Goal: Task Accomplishment & Management: Manage account settings

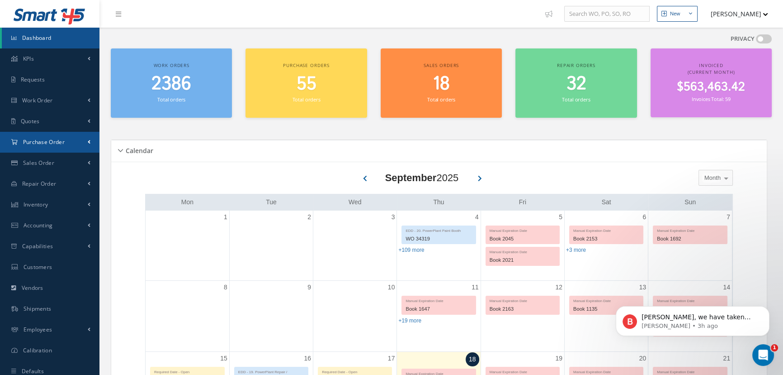
click at [31, 142] on span "Purchase Order" at bounding box center [44, 142] width 42 height 8
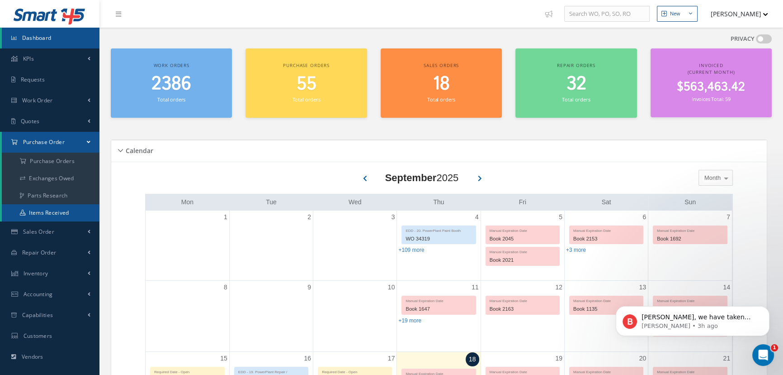
click at [39, 209] on link "Items Received" at bounding box center [51, 212] width 98 height 17
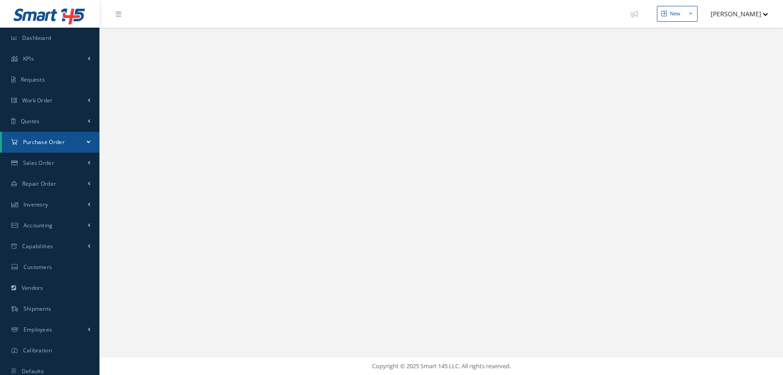
select select "25"
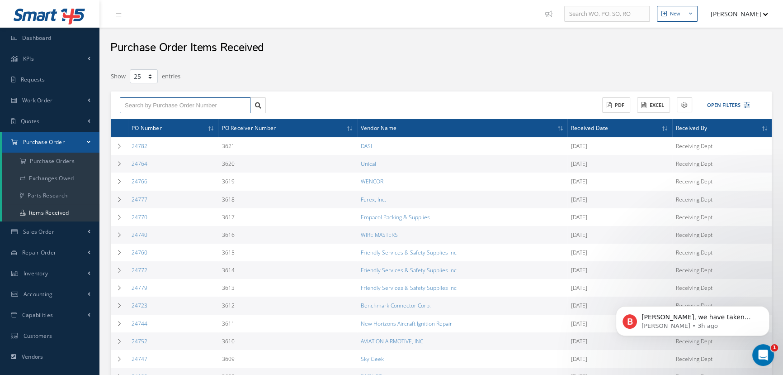
click at [163, 108] on input "text" at bounding box center [185, 105] width 131 height 16
click at [148, 104] on input "24705" at bounding box center [185, 105] width 131 height 16
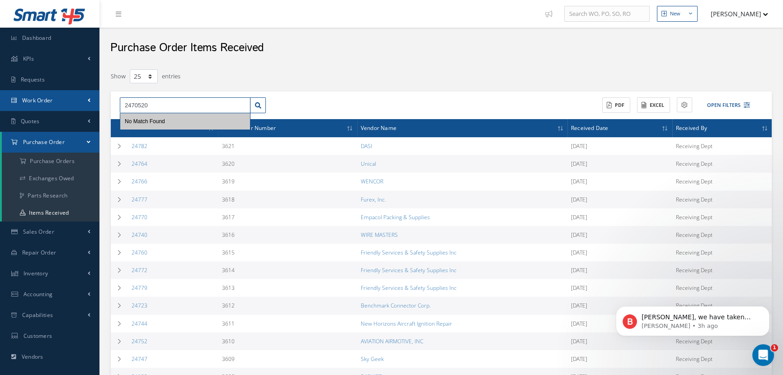
drag, startPoint x: 178, startPoint y: 108, endPoint x: 81, endPoint y: 106, distance: 97.3
click at [81, 106] on div "Smart 145 Dashboard KPIs Work Order Accounting Requests Work Order Receiving Ve…" at bounding box center [391, 324] width 783 height 649
type input "24705"
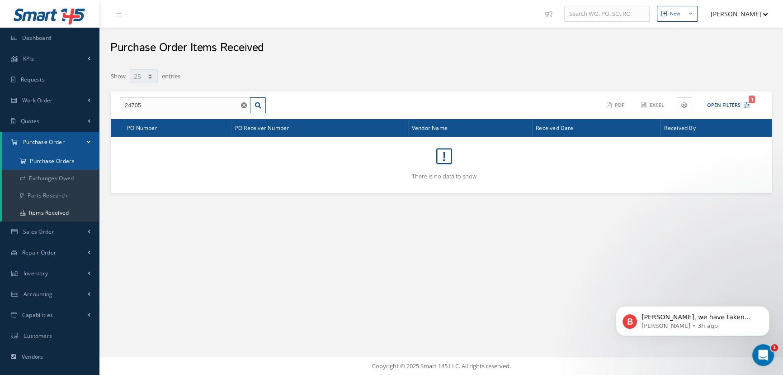
click at [68, 163] on a=1&status_id=2&status_id=3&status_id=5&collapsedFilters"] "Purchase Orders" at bounding box center [51, 160] width 98 height 17
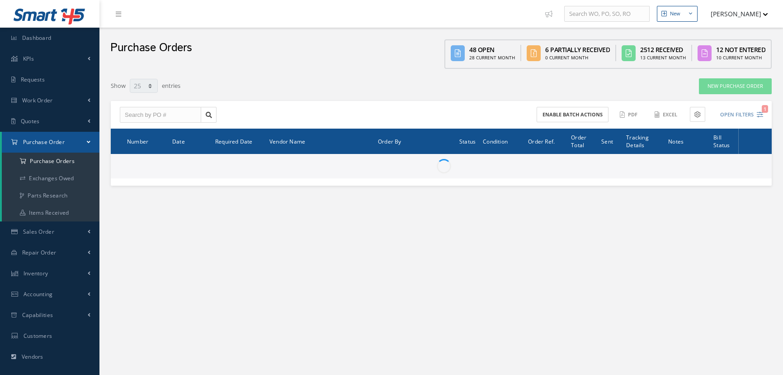
select select "25"
click at [130, 113] on input "text" at bounding box center [160, 115] width 81 height 16
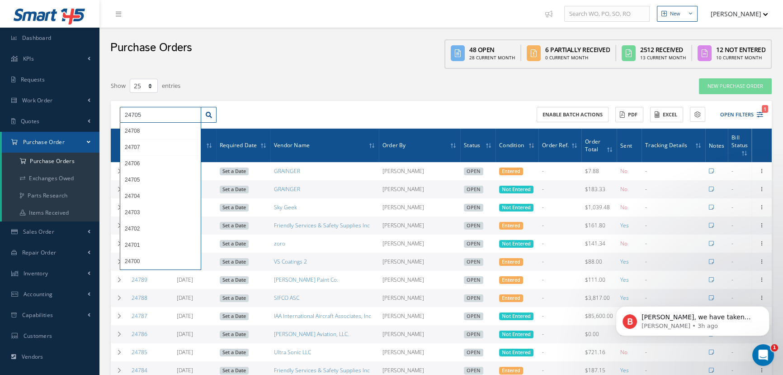
type input "24705"
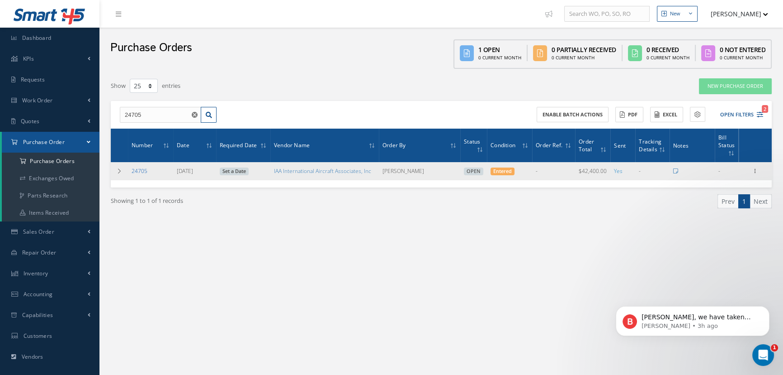
click at [140, 170] on link "24705" at bounding box center [140, 171] width 16 height 8
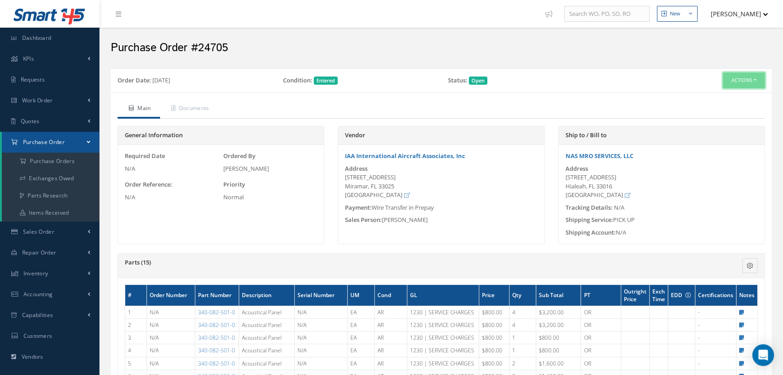
click at [754, 78] on button "Actions" at bounding box center [744, 80] width 42 height 16
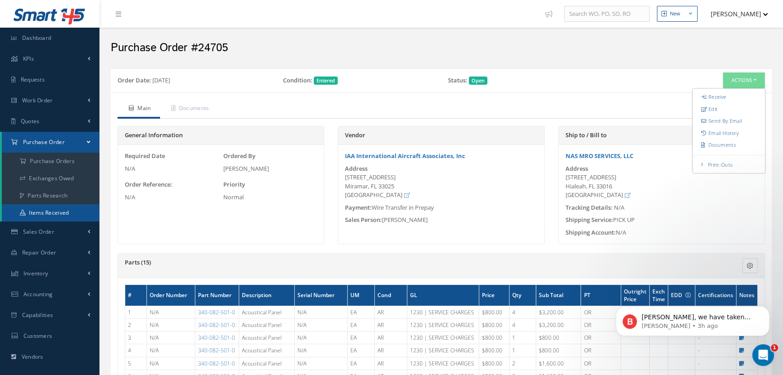
click at [67, 214] on link "Items Received" at bounding box center [51, 212] width 98 height 17
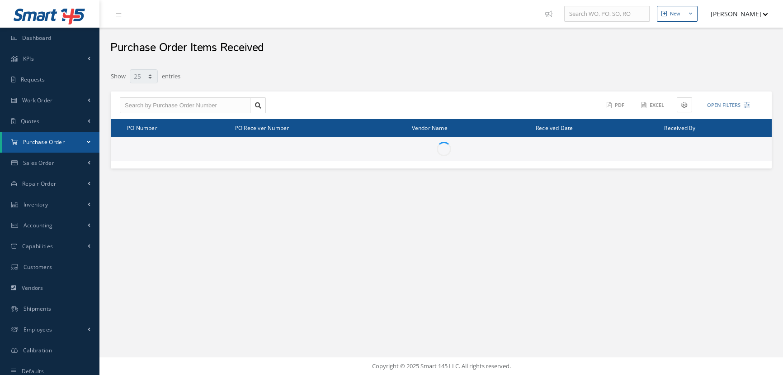
select select "25"
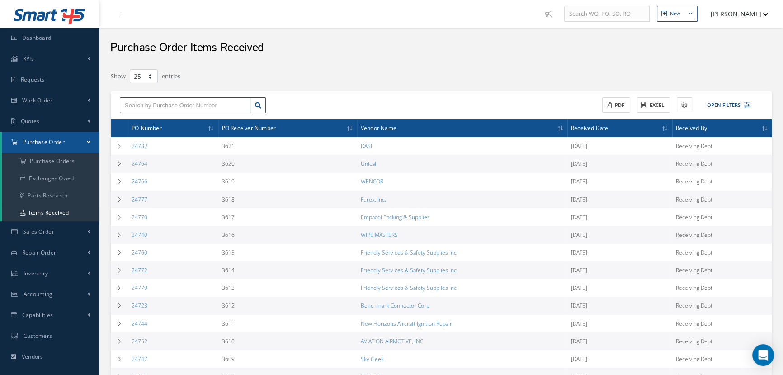
click at [209, 104] on input "text" at bounding box center [185, 105] width 131 height 16
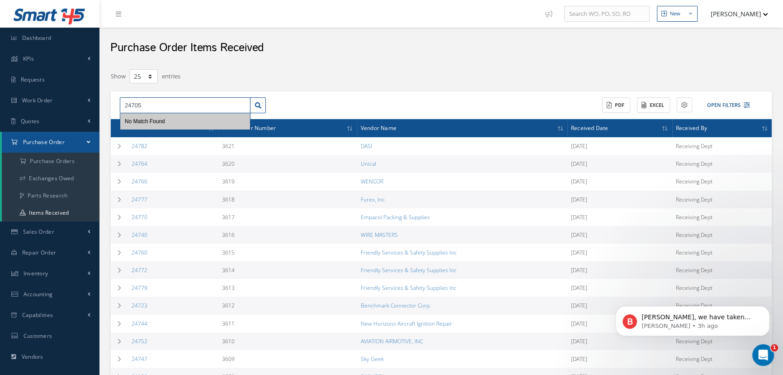
type input "24705"
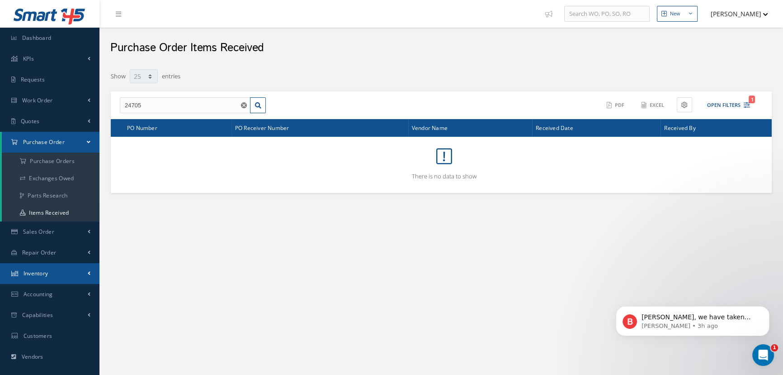
click at [35, 270] on span "Inventory" at bounding box center [36, 273] width 25 height 8
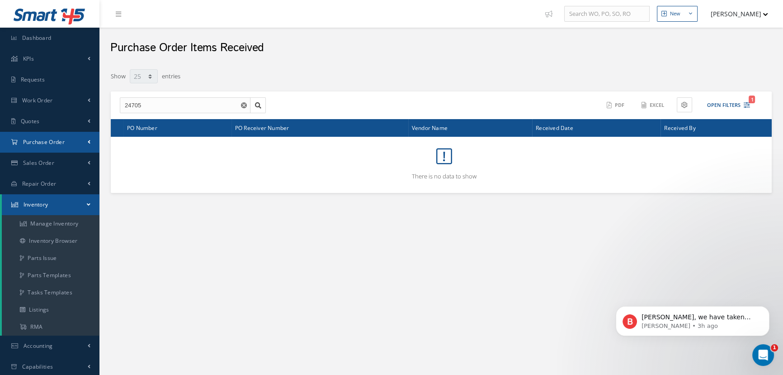
click at [44, 145] on link "Purchase Order" at bounding box center [50, 142] width 100 height 21
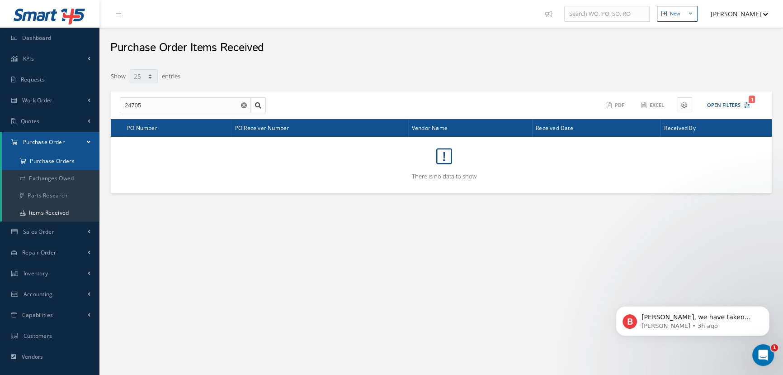
click at [39, 158] on a=1&status_id=2&status_id=3&status_id=5&collapsedFilters"] "Purchase Orders" at bounding box center [51, 160] width 98 height 17
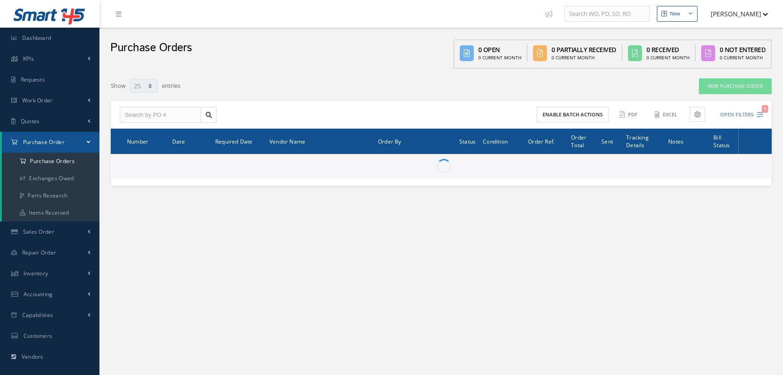
select select "25"
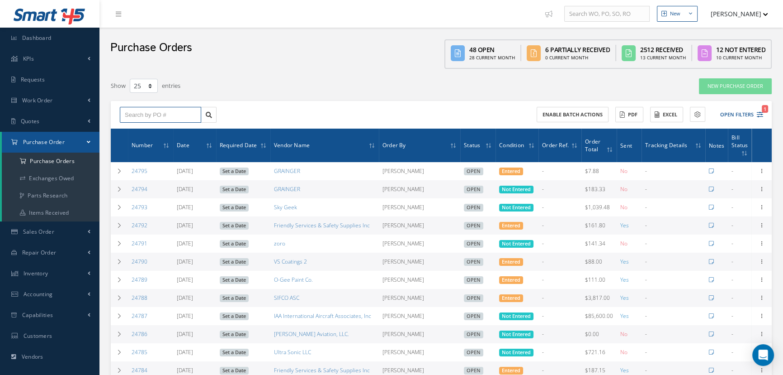
click at [134, 113] on input "text" at bounding box center [160, 115] width 81 height 16
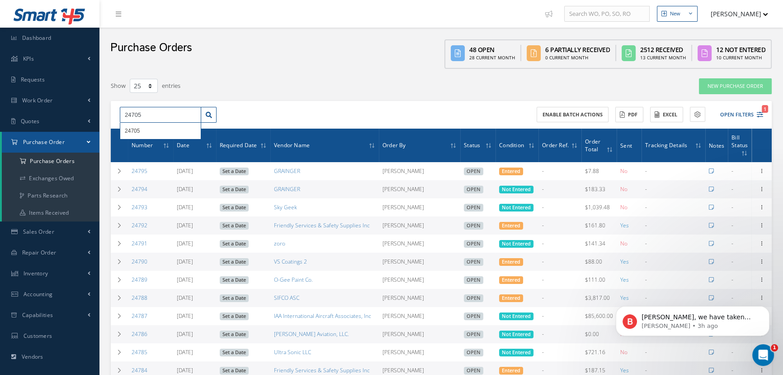
type input "24705"
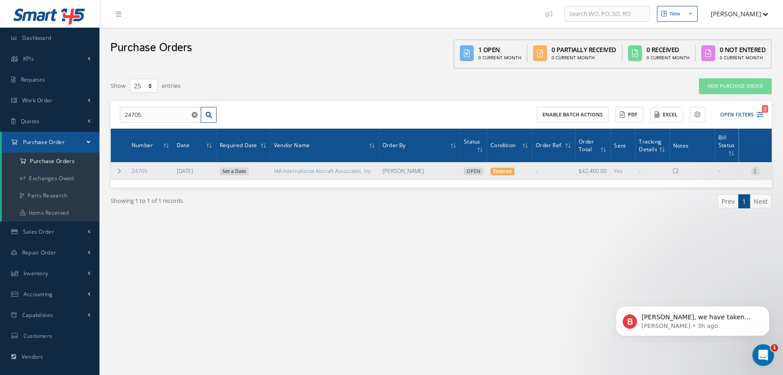
click at [755, 171] on icon at bounding box center [755, 169] width 9 height 7
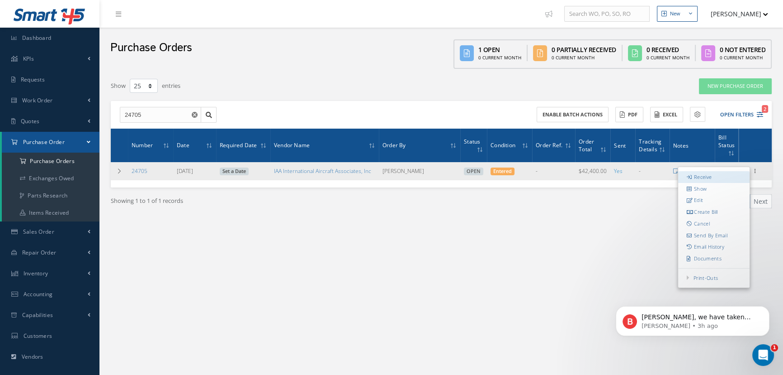
click at [717, 177] on link "Receive" at bounding box center [713, 177] width 71 height 12
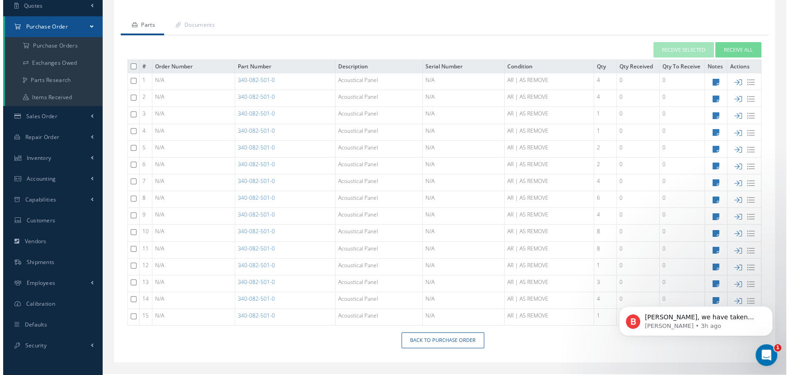
scroll to position [129, 0]
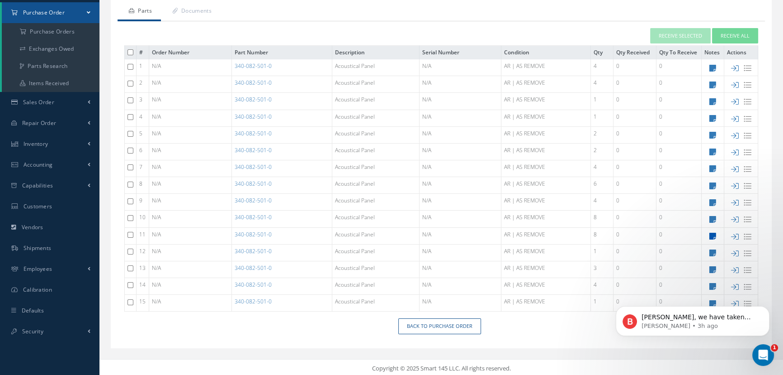
click at [714, 233] on icon at bounding box center [713, 236] width 7 height 8
type textarea "ESN: 803845 Trace to: GOL Condition- AS IS No Returns"
click at [0, 0] on div "Notes of the part item ESN: 803845 Trace to: GOL Condition- AS IS No Returns" at bounding box center [0, 0] width 0 height 0
click at [714, 233] on icon at bounding box center [713, 236] width 7 height 8
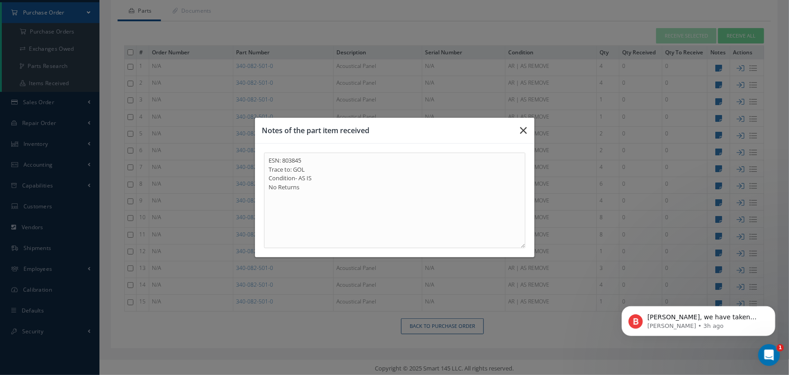
click at [527, 128] on button "button" at bounding box center [523, 130] width 21 height 25
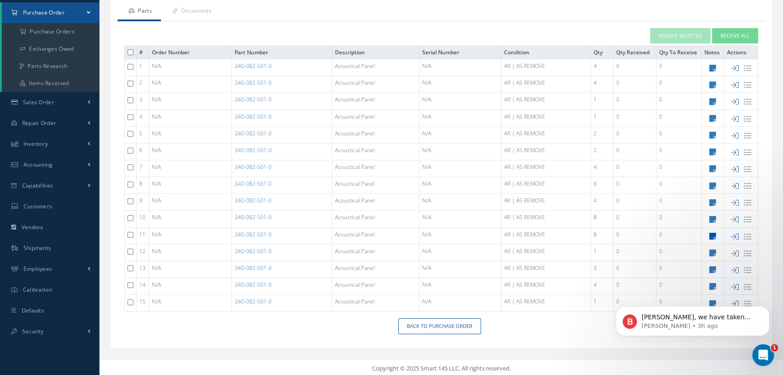
click at [712, 234] on icon at bounding box center [713, 236] width 7 height 8
type textarea "ESN: 803845 Trace to: GOL Condition- AS IS No Returns"
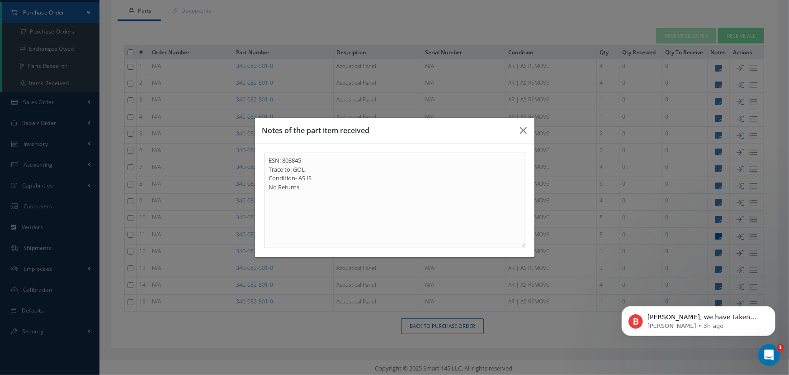
click at [712, 234] on div "Notes of the part item received ESN: 803845 Trace to: GOL Condition- AS IS No R…" at bounding box center [394, 187] width 789 height 375
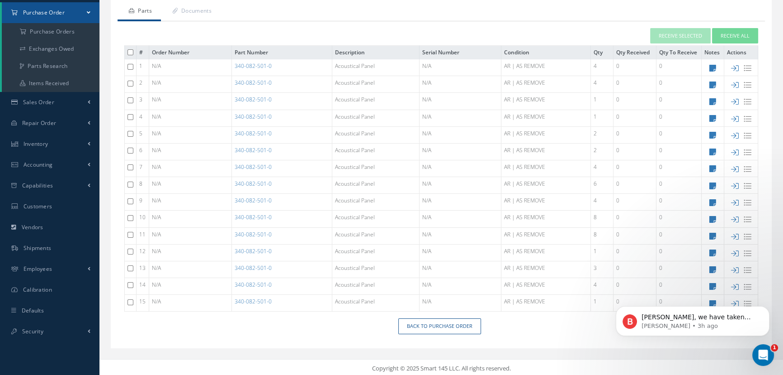
click at [131, 232] on input "checkbox" at bounding box center [131, 235] width 6 height 6
checkbox input "true"
click at [132, 267] on input "checkbox" at bounding box center [131, 268] width 6 height 6
click at [130, 265] on input "checkbox" at bounding box center [131, 268] width 6 height 6
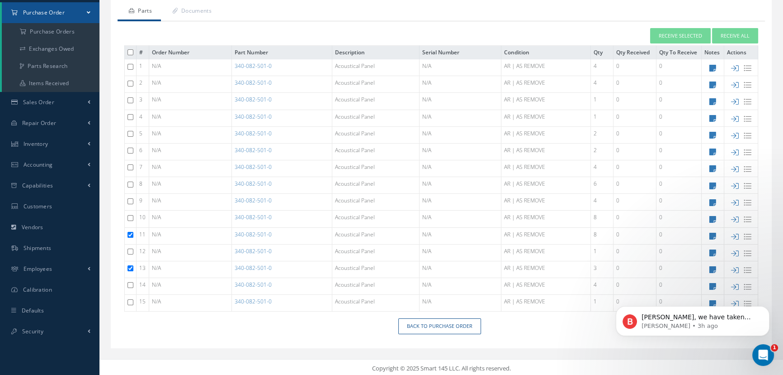
click at [130, 265] on input "checkbox" at bounding box center [131, 268] width 6 height 6
checkbox input "false"
click at [671, 34] on button "Receive Selected" at bounding box center [680, 36] width 61 height 16
type input "[DATE]"
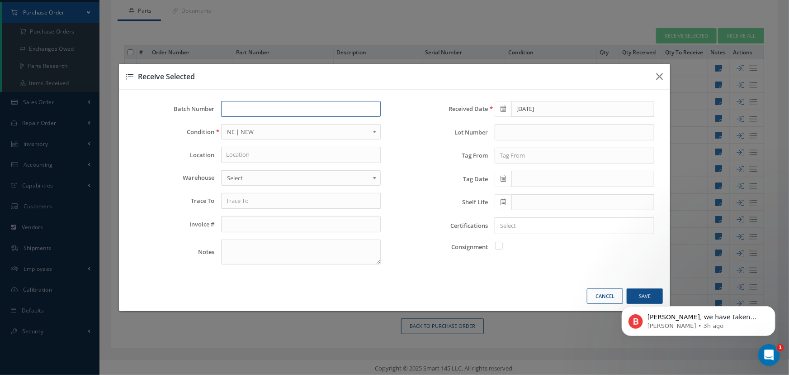
click at [246, 108] on input "text" at bounding box center [301, 109] width 160 height 16
click at [372, 129] on link "NE | NEW" at bounding box center [301, 131] width 160 height 15
click at [251, 152] on input "text" at bounding box center [301, 155] width 160 height 16
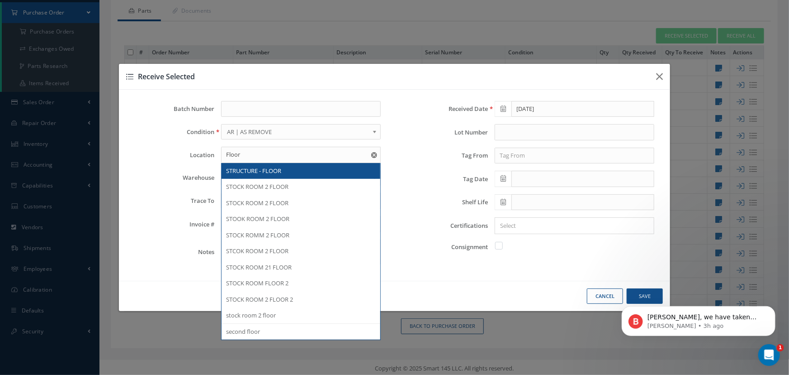
click at [259, 173] on span "STRUCTURE - FLOOR" at bounding box center [253, 170] width 55 height 8
type input "STRUCTURE - FLOOR"
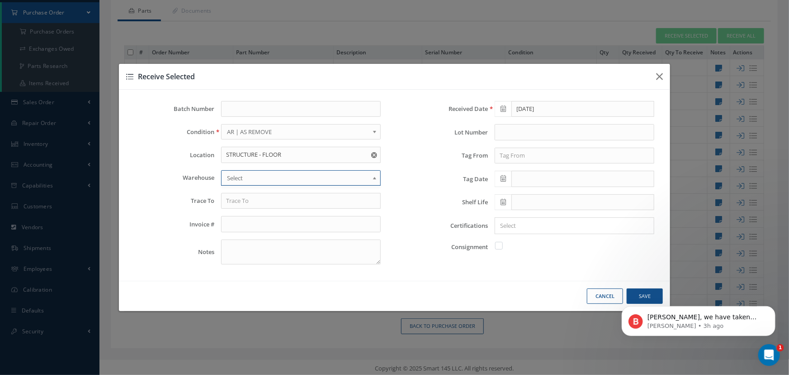
click at [256, 179] on span "Select" at bounding box center [298, 177] width 142 height 11
click at [375, 179] on b at bounding box center [376, 180] width 8 height 14
click at [338, 198] on input "text" at bounding box center [301, 201] width 160 height 16
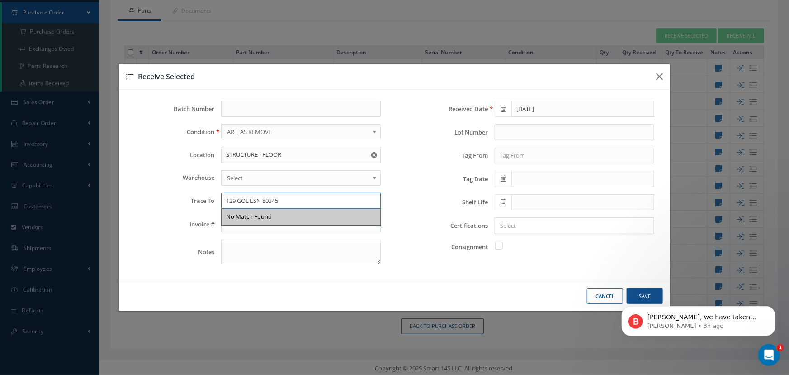
type input "129 GOL ESN 80345"
click at [275, 246] on textarea at bounding box center [301, 251] width 160 height 25
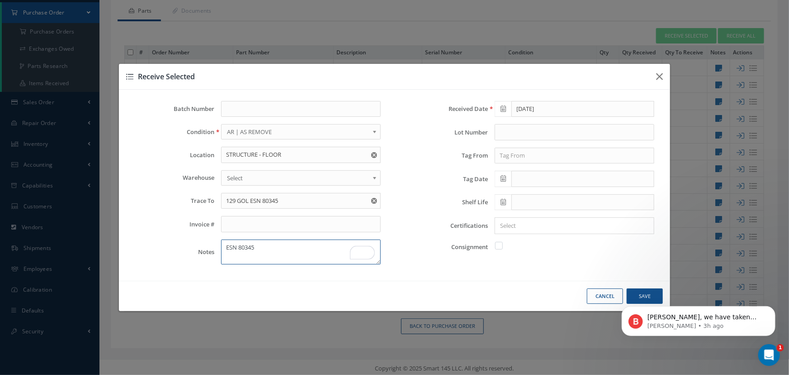
type textarea "ESN 80345"
click at [637, 294] on body "Nestor, we have taken care of it. Let us know if you need anything else. Brian …" at bounding box center [699, 318] width 174 height 56
click at [512, 272] on div "Batch Number Condition OH | OVERHAUL SV | SERVICEABLE RP | REPAIRED AR | AS REM…" at bounding box center [395, 185] width 552 height 191
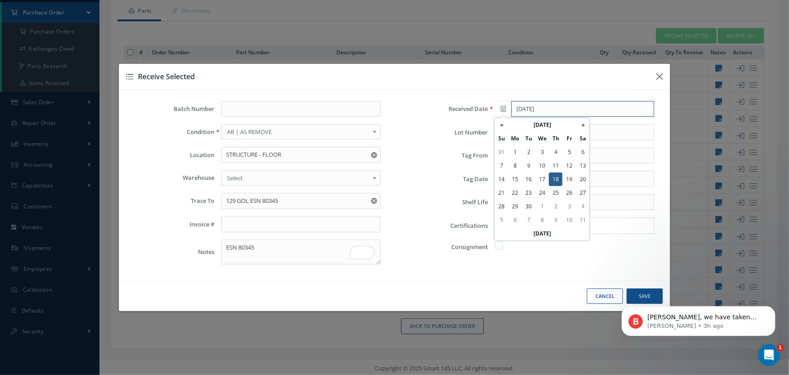
click at [556, 106] on input "[DATE]" at bounding box center [583, 109] width 143 height 16
click at [543, 231] on th "Today" at bounding box center [542, 234] width 95 height 14
click at [534, 110] on input "text" at bounding box center [583, 109] width 143 height 16
click at [540, 232] on th "Today" at bounding box center [542, 234] width 95 height 14
type input "09/18/2025"
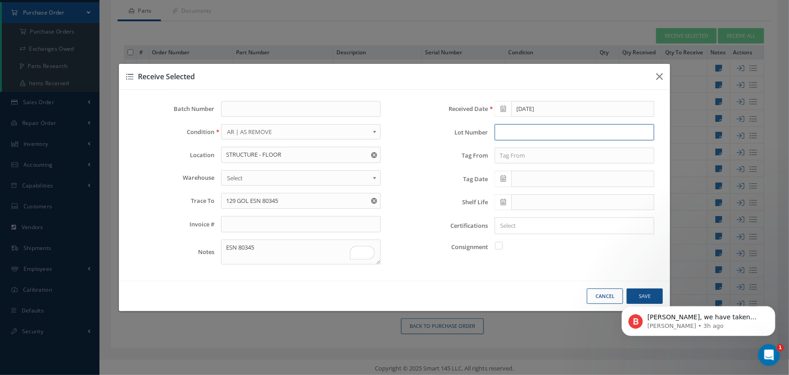
click at [538, 132] on input "text" at bounding box center [575, 132] width 160 height 16
click at [559, 250] on div "Consignment" at bounding box center [532, 246] width 260 height 11
click at [636, 294] on body "Nestor, we have taken care of it. Let us know if you need anything else. Brian …" at bounding box center [699, 318] width 174 height 56
click at [769, 318] on div "Nestor, we have taken care of it. Let us know if you need anything else. Brian …" at bounding box center [699, 320] width 154 height 30
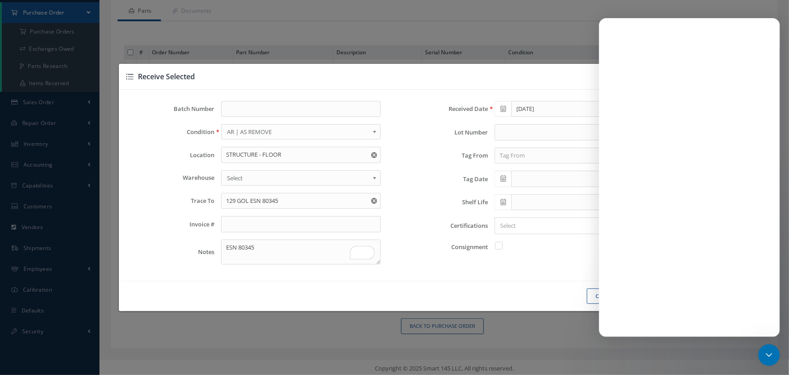
scroll to position [0, 0]
click at [474, 289] on div "Cancel Save" at bounding box center [395, 295] width 552 height 31
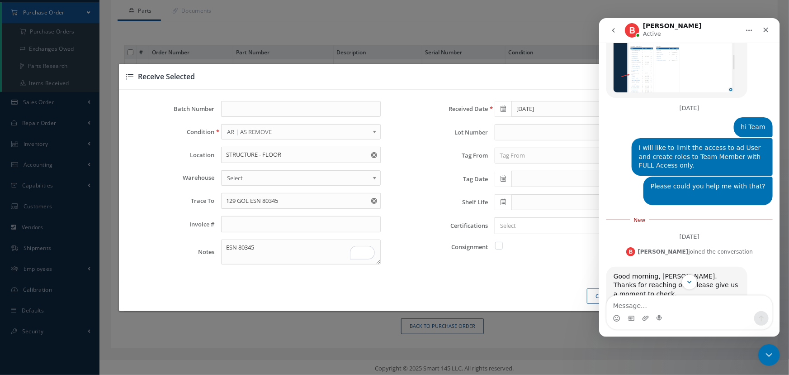
scroll to position [701, 0]
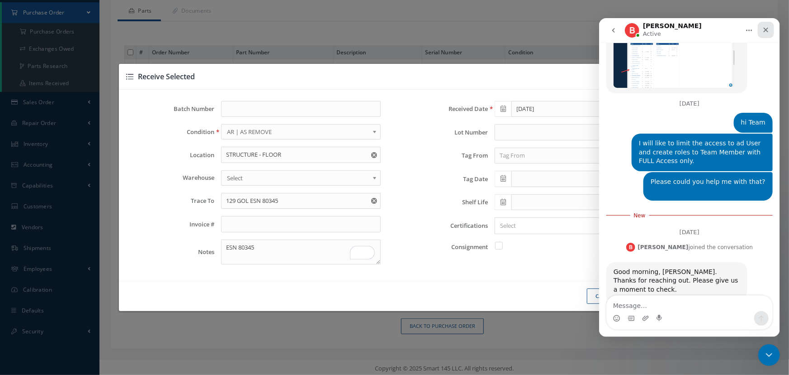
click at [768, 31] on icon "Close" at bounding box center [765, 29] width 7 height 7
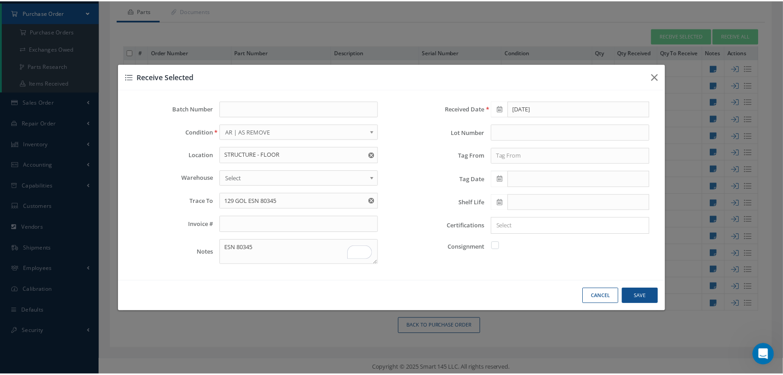
scroll to position [679, 0]
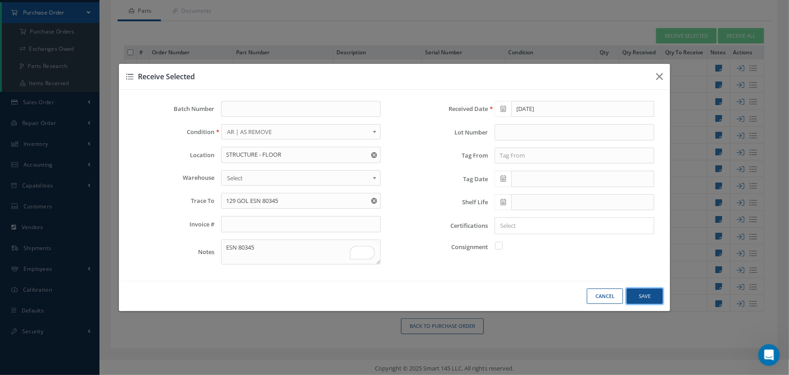
click at [643, 295] on button "Save" at bounding box center [645, 296] width 36 height 16
checkbox input "false"
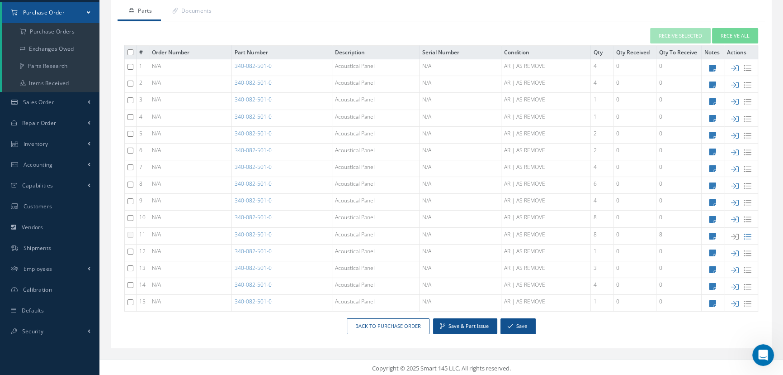
click at [128, 266] on input "checkbox" at bounding box center [131, 268] width 6 height 6
checkbox input "true"
click at [669, 34] on button "Receive Selected" at bounding box center [680, 36] width 61 height 16
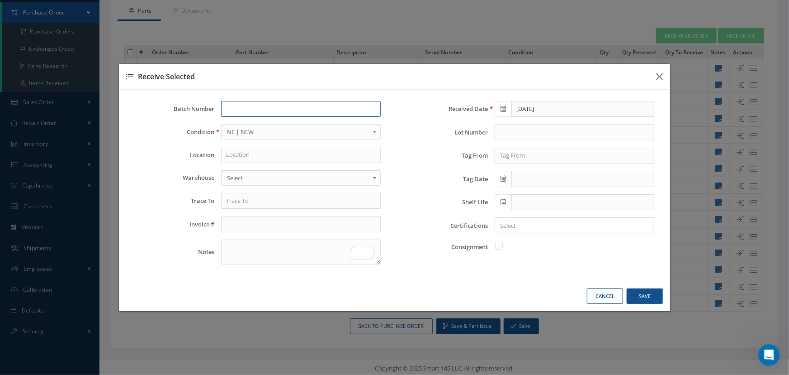
click at [227, 107] on input "text" at bounding box center [301, 109] width 160 height 16
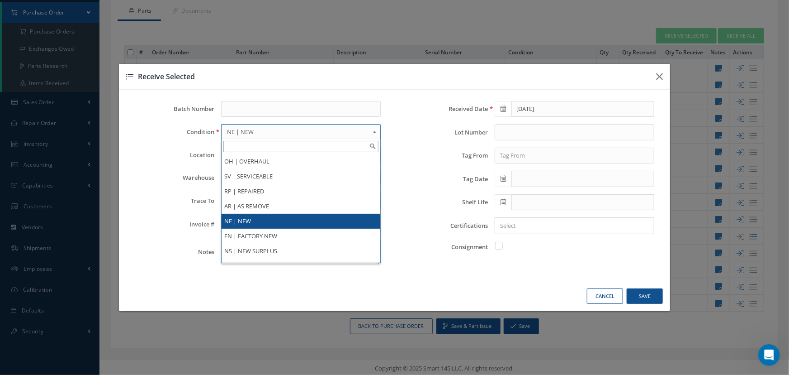
click at [372, 131] on b at bounding box center [376, 134] width 8 height 14
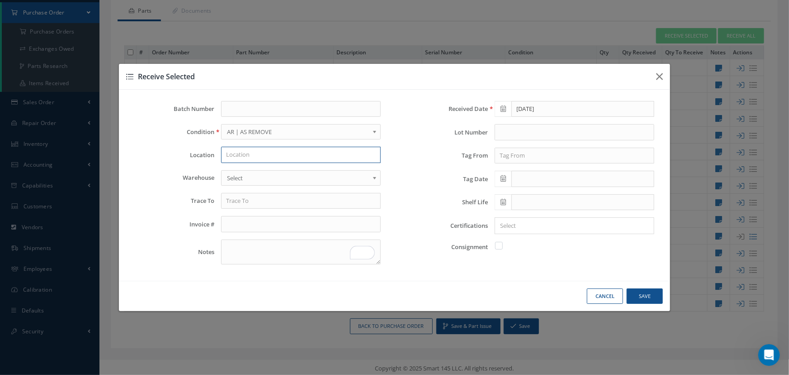
click at [247, 161] on input "text" at bounding box center [301, 155] width 160 height 16
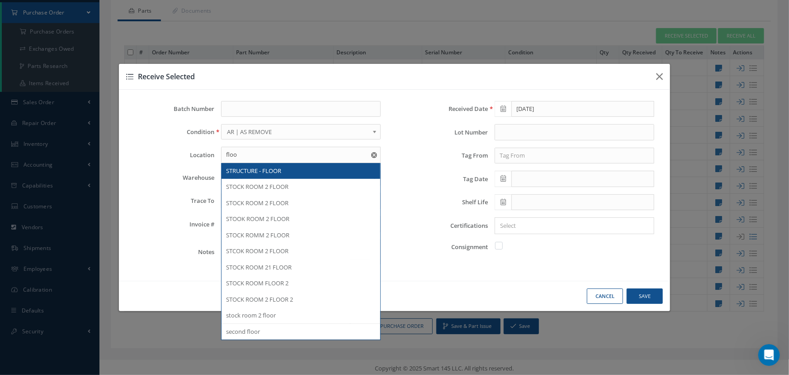
click at [246, 166] on div "STRUCTURE - FLOOR" at bounding box center [301, 171] width 159 height 16
type input "STRUCTURE - FLOOR"
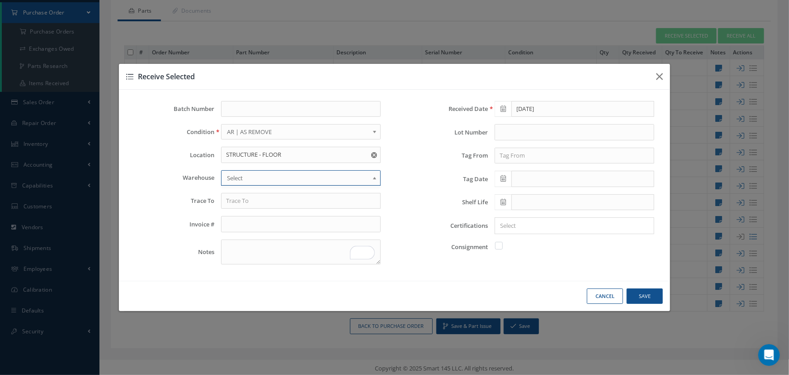
click at [240, 177] on span "Select" at bounding box center [298, 177] width 142 height 11
click at [230, 201] on input "text" at bounding box center [301, 201] width 160 height 16
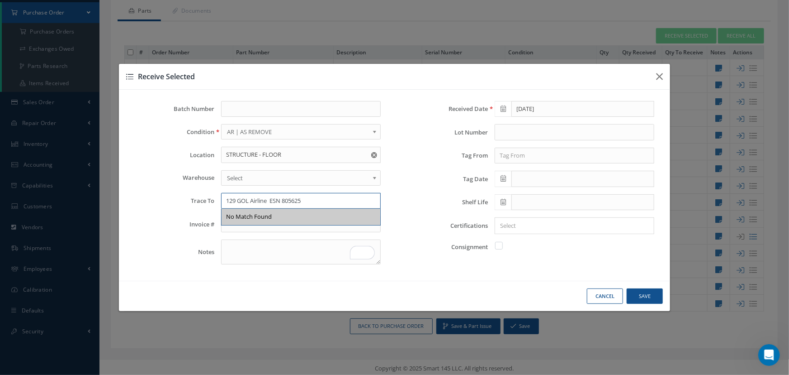
type input "129 GOL Airline ESN 805625"
click at [252, 226] on input "text" at bounding box center [301, 224] width 160 height 16
type input "022489"
click at [262, 250] on textarea "To enrich screen reader interactions, please activate Accessibility in Grammarl…" at bounding box center [301, 251] width 160 height 25
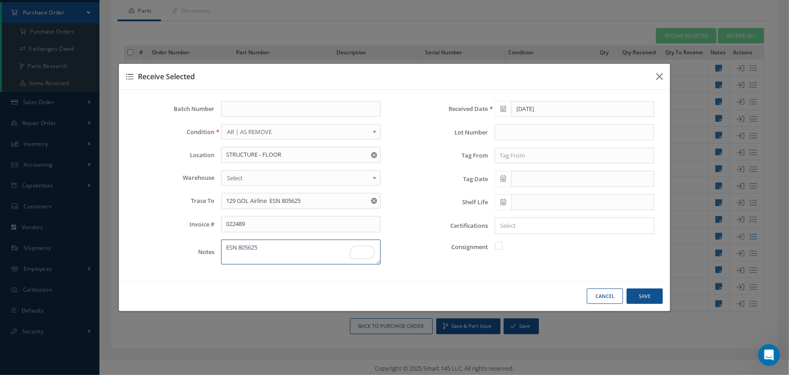
type textarea "ESN 805625"
click at [636, 298] on button "Save" at bounding box center [645, 296] width 36 height 16
checkbox input "false"
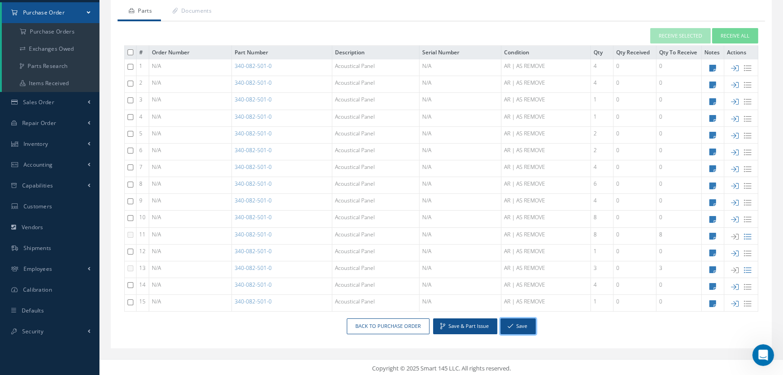
click at [520, 321] on button "Save" at bounding box center [518, 326] width 35 height 16
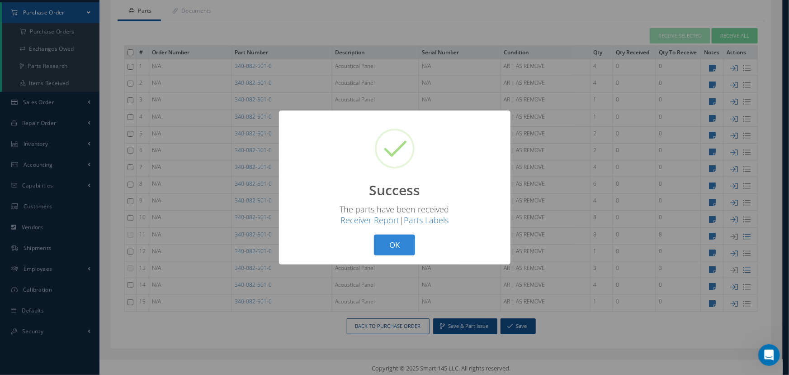
click at [404, 246] on button "OK" at bounding box center [394, 244] width 41 height 21
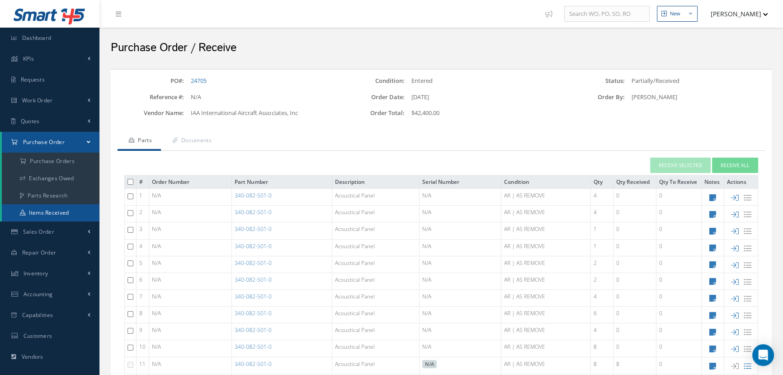
click at [46, 208] on link "Items Received" at bounding box center [51, 212] width 98 height 17
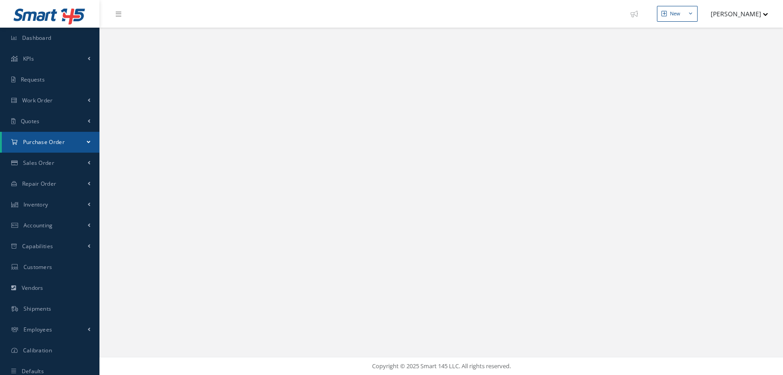
select select "25"
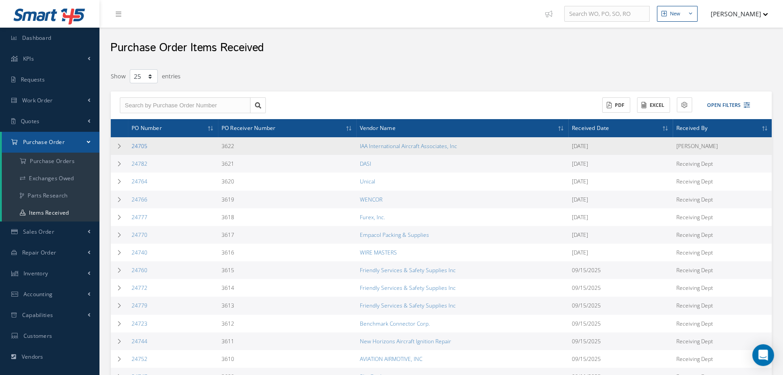
click at [135, 145] on link "24705" at bounding box center [140, 146] width 16 height 8
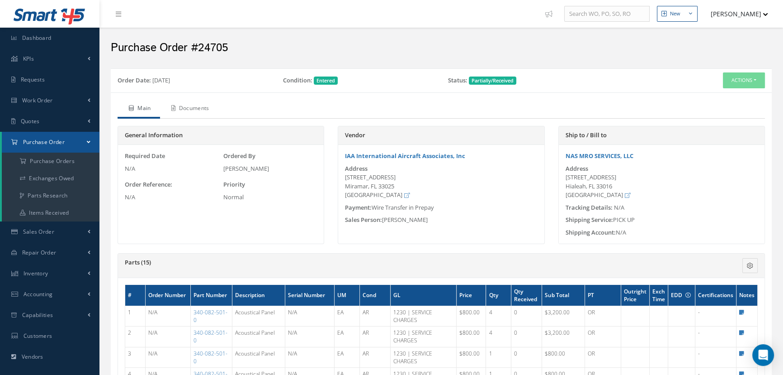
click at [200, 108] on link "Documents" at bounding box center [189, 109] width 58 height 19
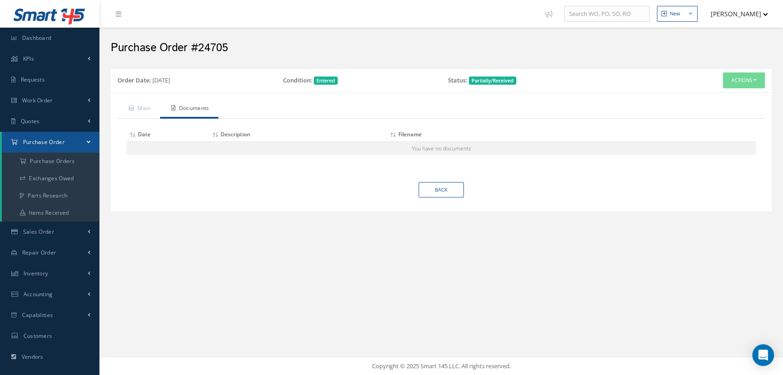
click at [306, 81] on label "Condition:" at bounding box center [297, 80] width 29 height 9
click at [737, 84] on button "Actions" at bounding box center [744, 80] width 42 height 16
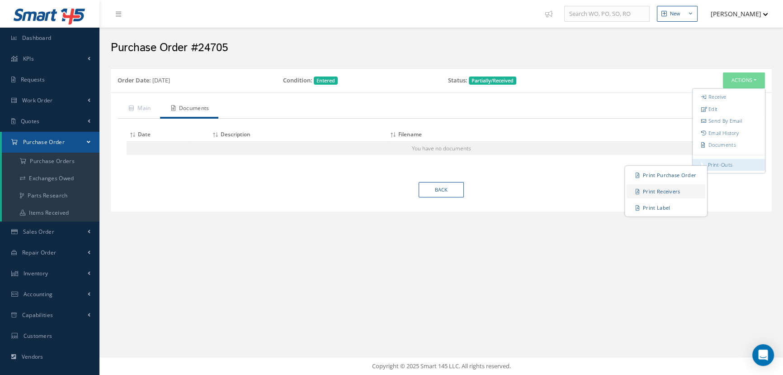
click at [644, 192] on link "Print Receivers" at bounding box center [666, 191] width 79 height 14
click at [666, 209] on link "Print Label" at bounding box center [666, 207] width 79 height 14
